Goal: Transaction & Acquisition: Purchase product/service

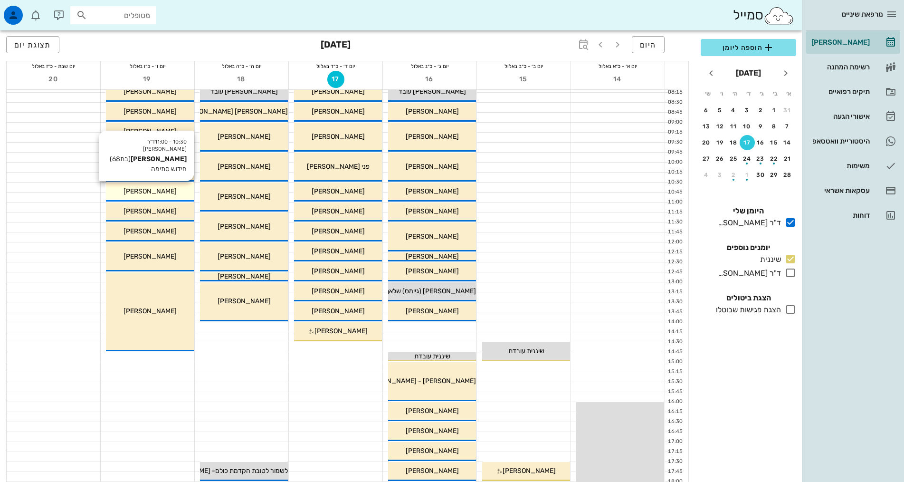
scroll to position [48, 0]
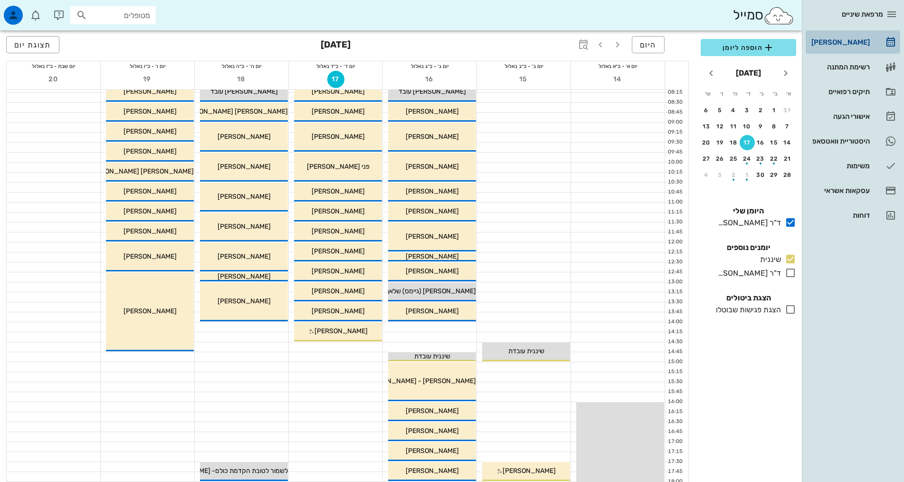
click at [845, 43] on div "[PERSON_NAME]" at bounding box center [840, 42] width 60 height 8
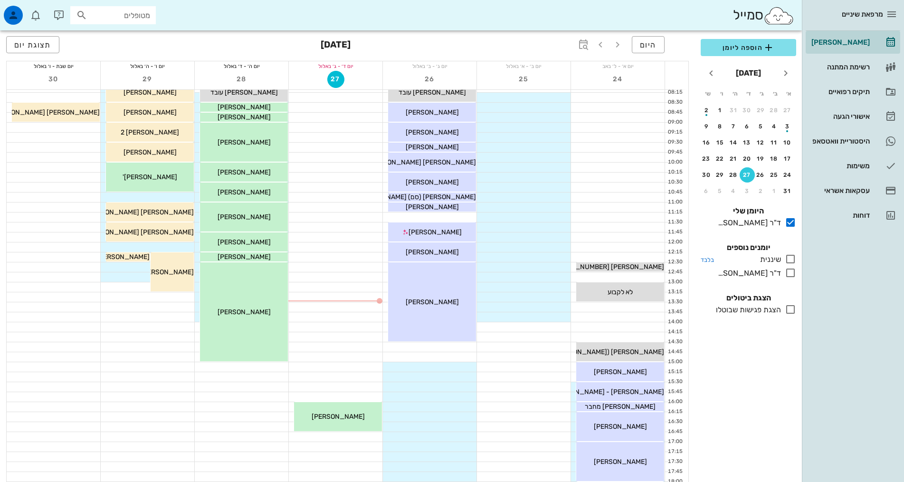
drag, startPoint x: 791, startPoint y: 258, endPoint x: 774, endPoint y: 248, distance: 19.6
click at [790, 258] on icon at bounding box center [790, 258] width 11 height 11
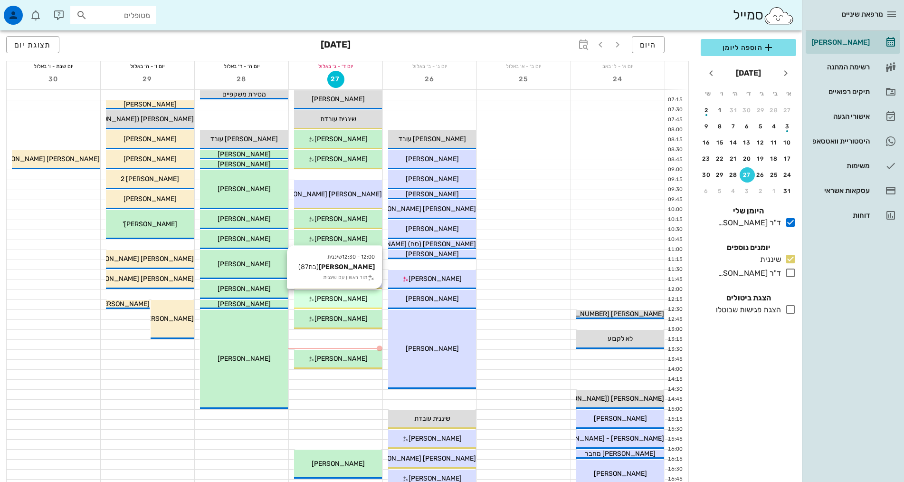
click at [354, 302] on span "[PERSON_NAME]" at bounding box center [341, 299] width 53 height 8
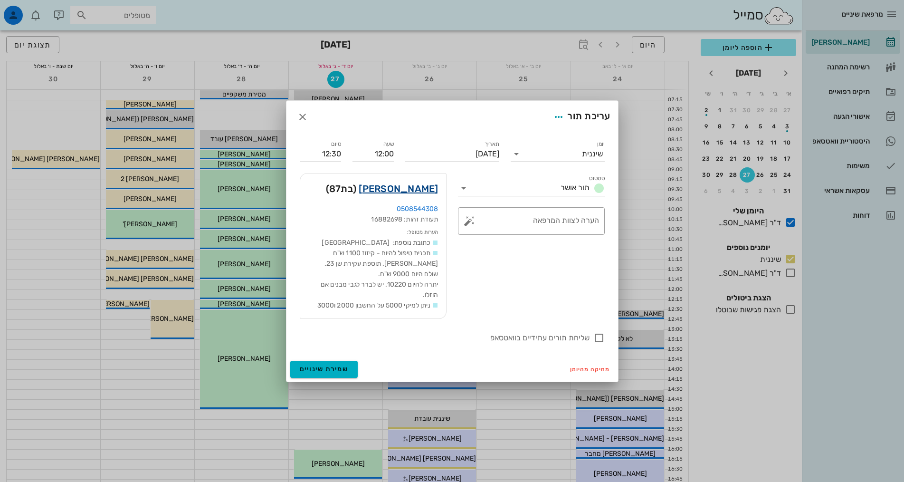
click at [425, 187] on link "[PERSON_NAME]" at bounding box center [398, 188] width 79 height 15
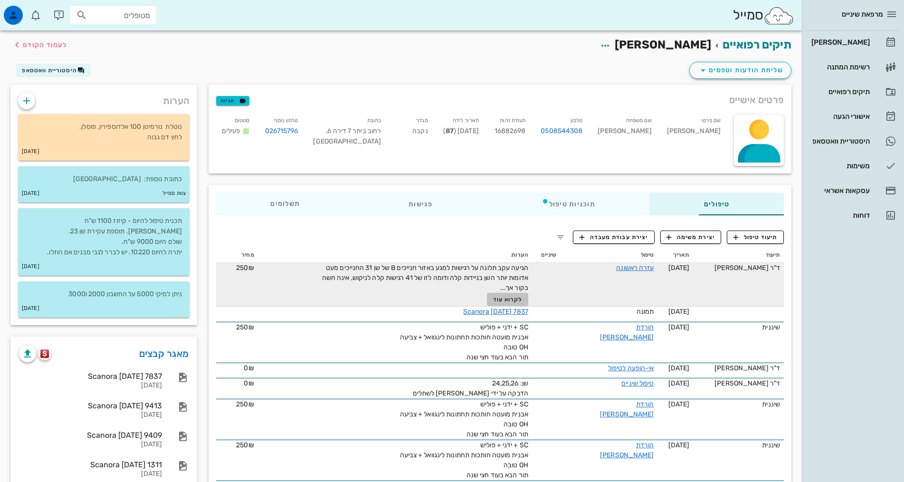
click at [493, 300] on span "לקרוא עוד" at bounding box center [507, 299] width 29 height 7
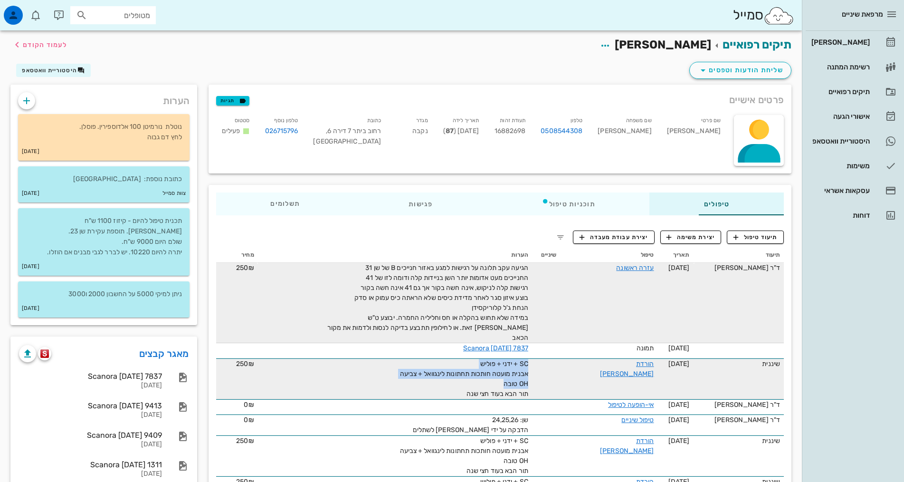
drag, startPoint x: 463, startPoint y: 372, endPoint x: 501, endPoint y: 374, distance: 38.1
click at [501, 374] on tr "שיננית [DATE] הורדת [PERSON_NAME] SC + ידני + פוליש אבנית מועטה חותכות תחתונות …" at bounding box center [500, 378] width 568 height 41
click at [484, 363] on span "SC + ידני + פוליש אבנית מועטה חותכות תחתונות לינגוואל + צביעה OH טובה תור הבא ב…" at bounding box center [464, 379] width 128 height 38
drag, startPoint x: 465, startPoint y: 371, endPoint x: 491, endPoint y: 373, distance: 26.2
click at [491, 373] on td "SC + ידני + פוליש אבנית מועטה חותכות תחתונות לינגוואל + צביעה OH טובה תור הבא ב…" at bounding box center [395, 378] width 274 height 41
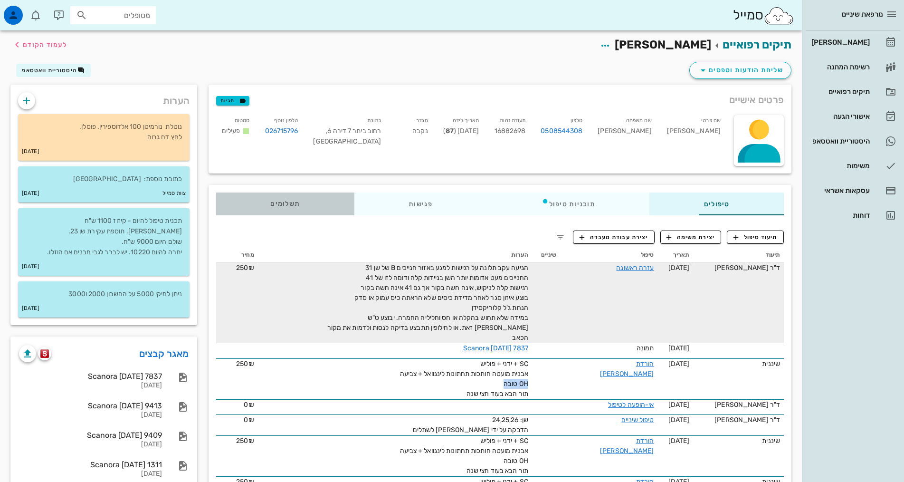
drag, startPoint x: 217, startPoint y: 207, endPoint x: 239, endPoint y: 209, distance: 22.4
click at [270, 207] on span "תשלומים 0₪" at bounding box center [284, 203] width 29 height 7
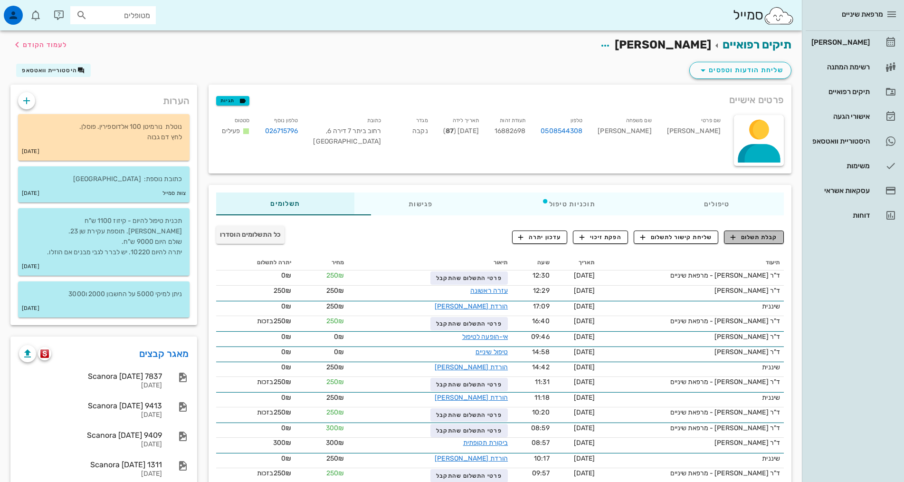
click at [751, 235] on span "קבלת תשלום" at bounding box center [754, 237] width 47 height 9
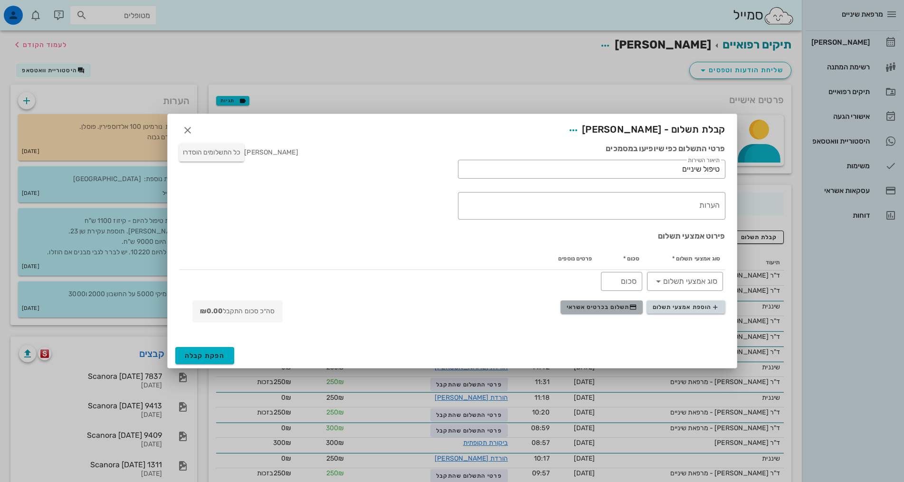
click at [595, 309] on span "תשלום בכרטיס אשראי" at bounding box center [602, 307] width 70 height 8
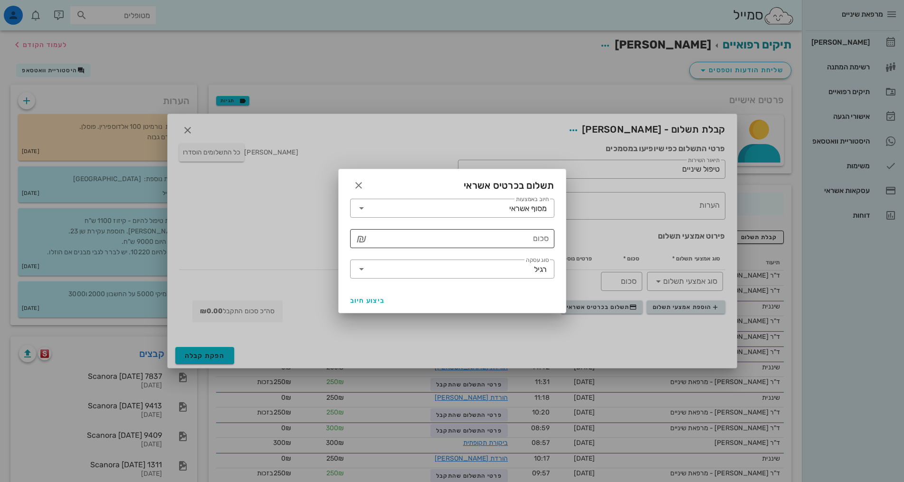
click at [539, 241] on input "סכום" at bounding box center [459, 238] width 180 height 15
type input "250"
click at [355, 302] on span "ביצוע חיוב" at bounding box center [367, 300] width 35 height 8
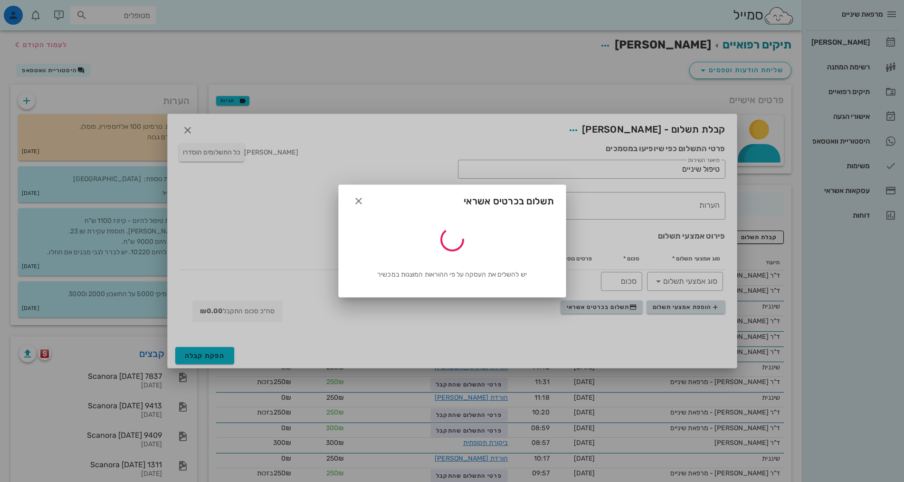
type input "250"
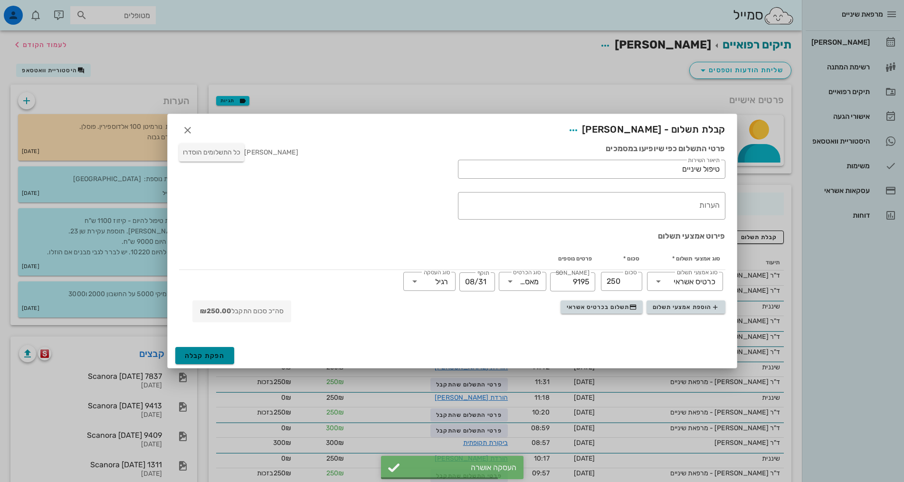
click at [212, 356] on span "הפקת קבלה" at bounding box center [205, 356] width 40 height 8
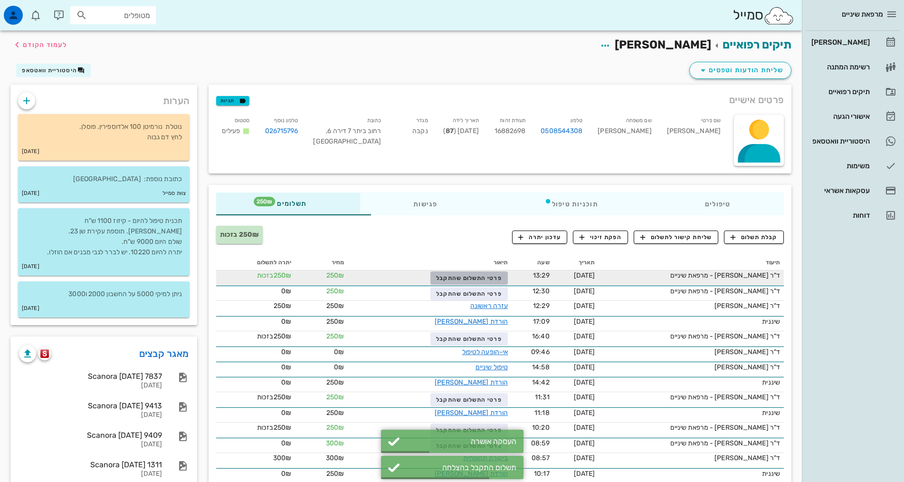
click at [436, 275] on span "פרטי התשלום שהתקבל" at bounding box center [469, 278] width 66 height 7
